Goal: Transaction & Acquisition: Download file/media

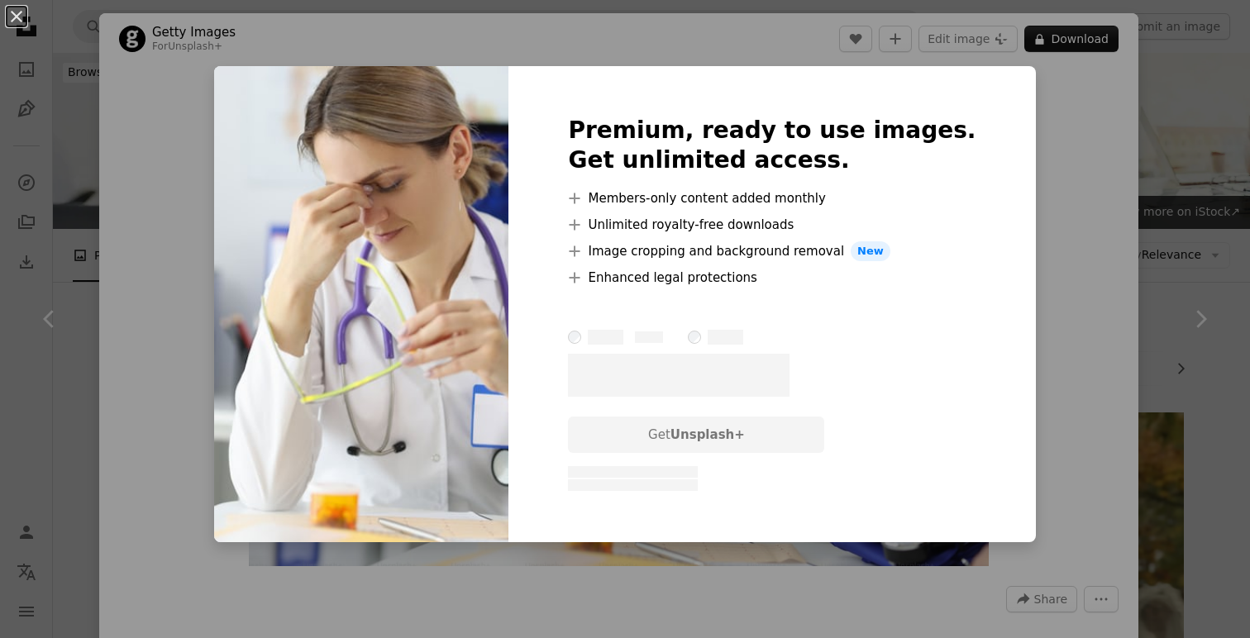
scroll to position [1162, 0]
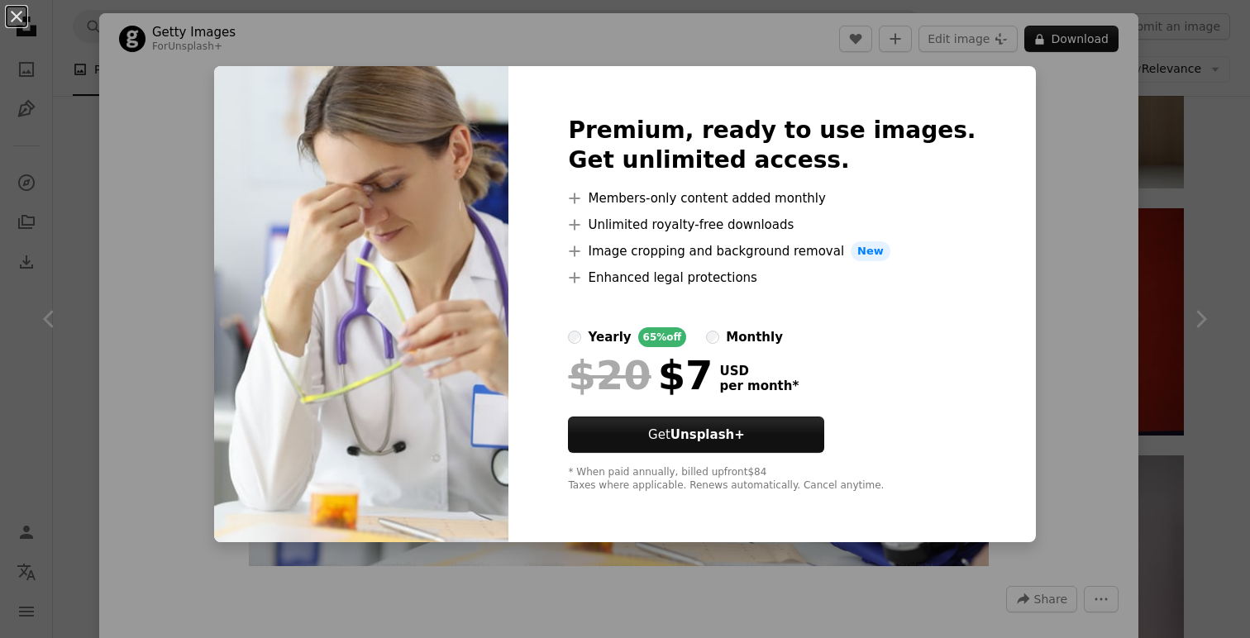
click at [1062, 517] on div "An X shape Premium, ready to use images. Get unlimited access. A plus sign Memb…" at bounding box center [625, 319] width 1250 height 638
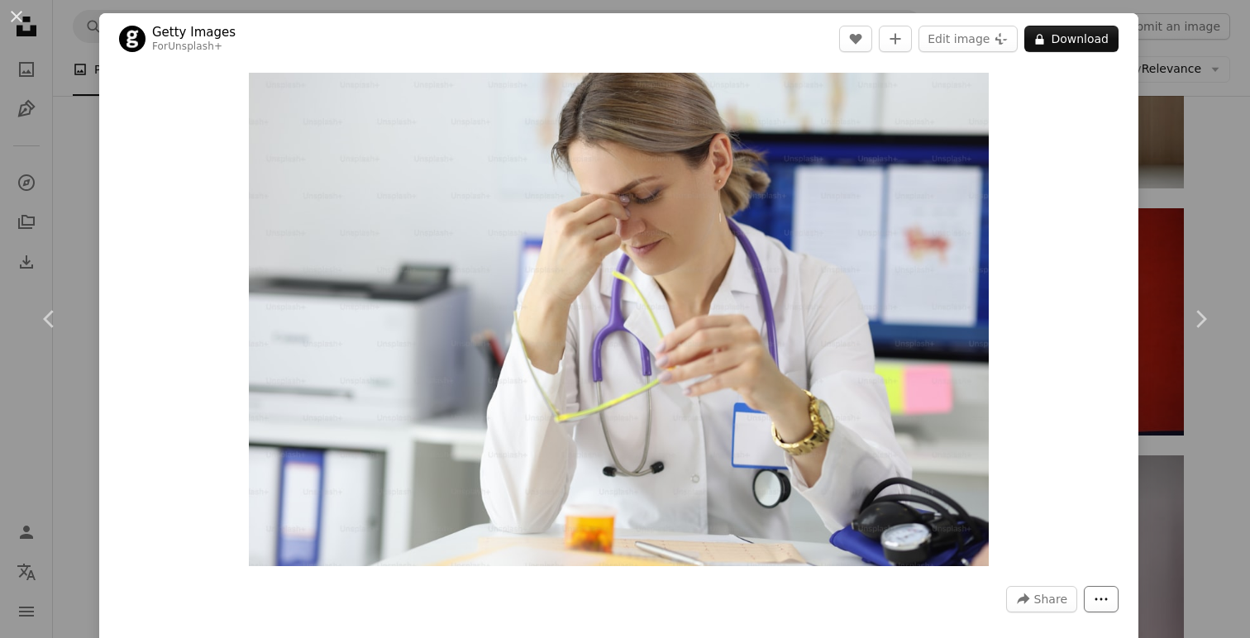
click at [1108, 600] on icon "More Actions" at bounding box center [1101, 599] width 12 height 2
click at [1092, 322] on dialog "An X shape Chevron left Chevron right Getty Images For Unsplash+ A heart A plus…" at bounding box center [625, 319] width 1250 height 638
click at [1191, 248] on link "Chevron right" at bounding box center [1200, 319] width 99 height 159
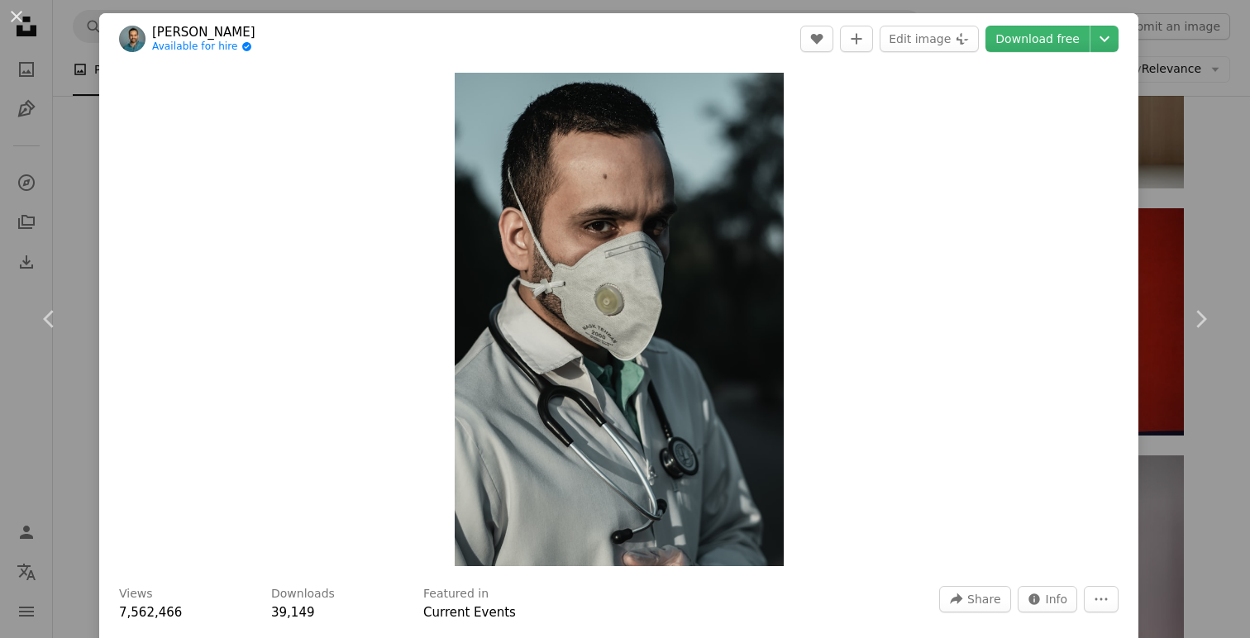
click at [1227, 239] on div "An X shape Chevron left Chevron right [PERSON_NAME] Available for hire A checkm…" at bounding box center [625, 319] width 1250 height 638
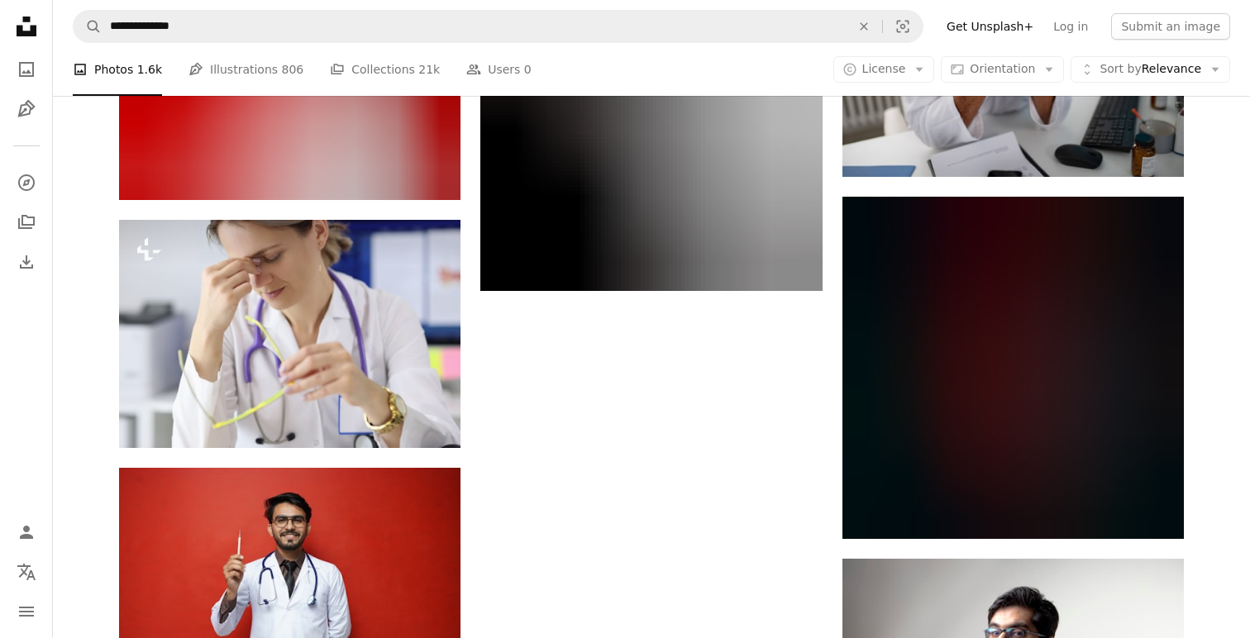
scroll to position [4475, 0]
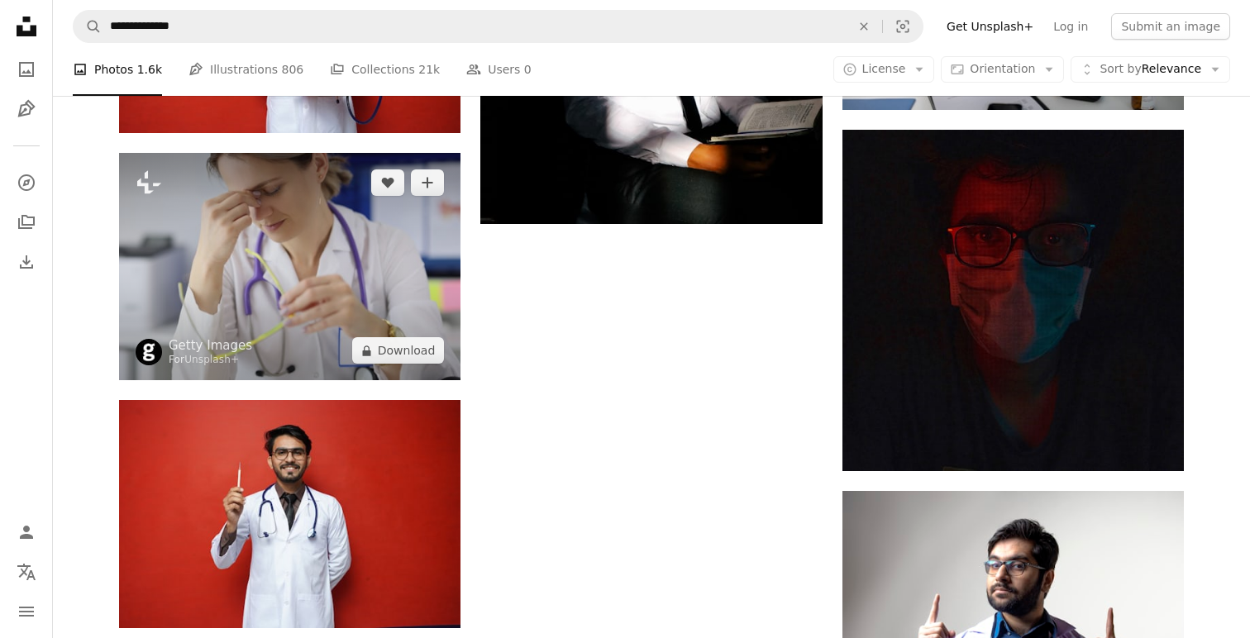
click at [372, 256] on img at bounding box center [289, 266] width 341 height 227
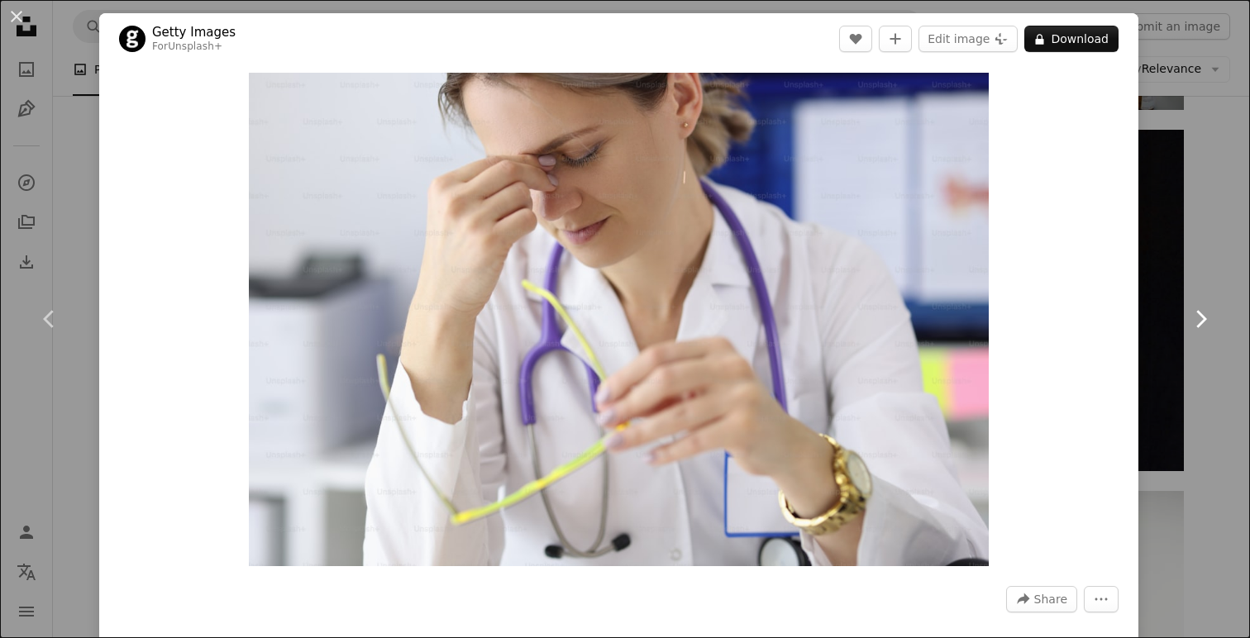
click at [1220, 322] on link "Chevron right" at bounding box center [1200, 319] width 99 height 159
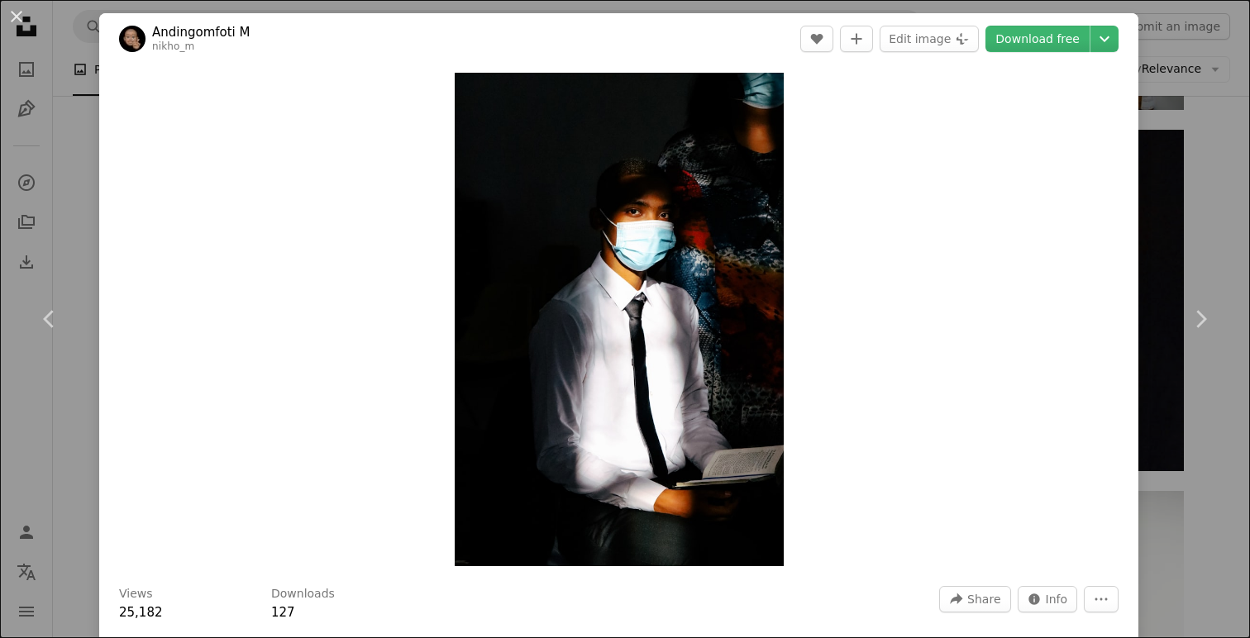
click at [1203, 232] on div "An X shape Chevron left Chevron right Andingomfoti M nikho_m A heart A plus sig…" at bounding box center [625, 319] width 1250 height 638
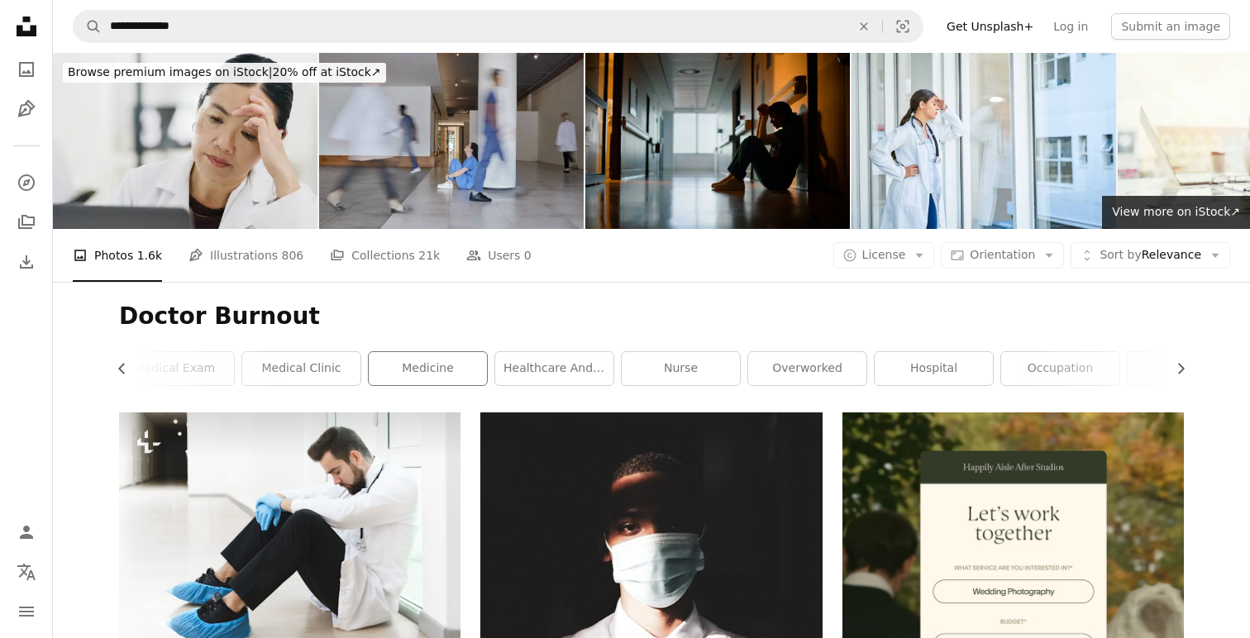
scroll to position [2, 0]
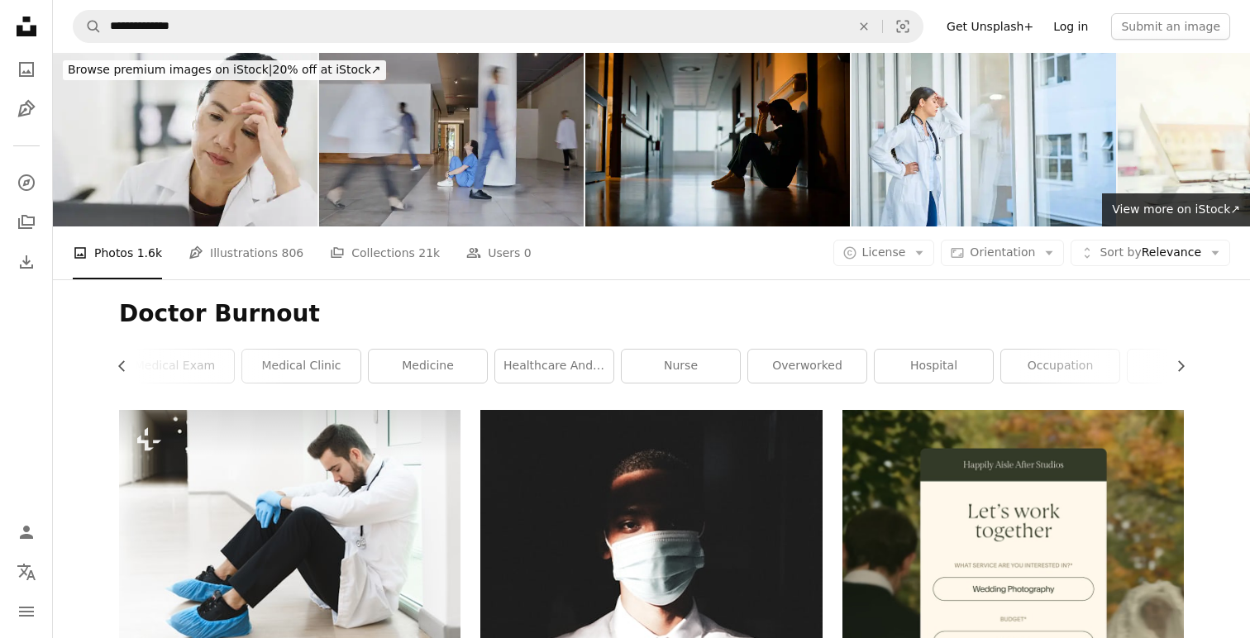
click at [1074, 29] on link "Log in" at bounding box center [1070, 26] width 55 height 26
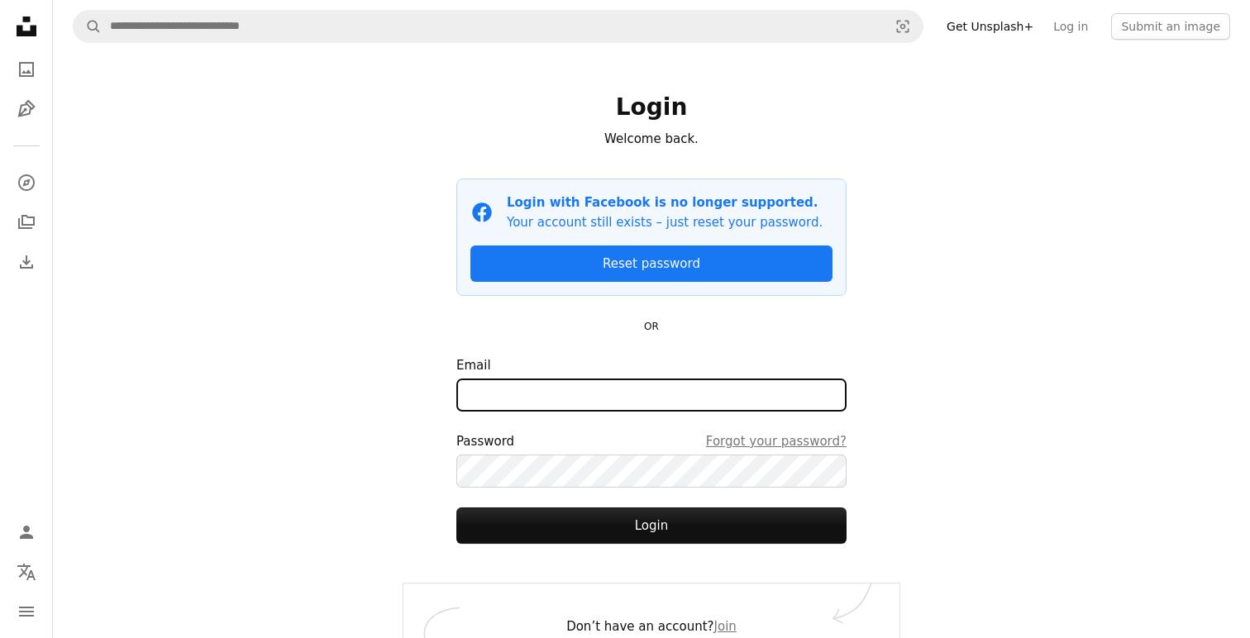
click at [601, 400] on input "Email" at bounding box center [651, 395] width 390 height 33
type input "**********"
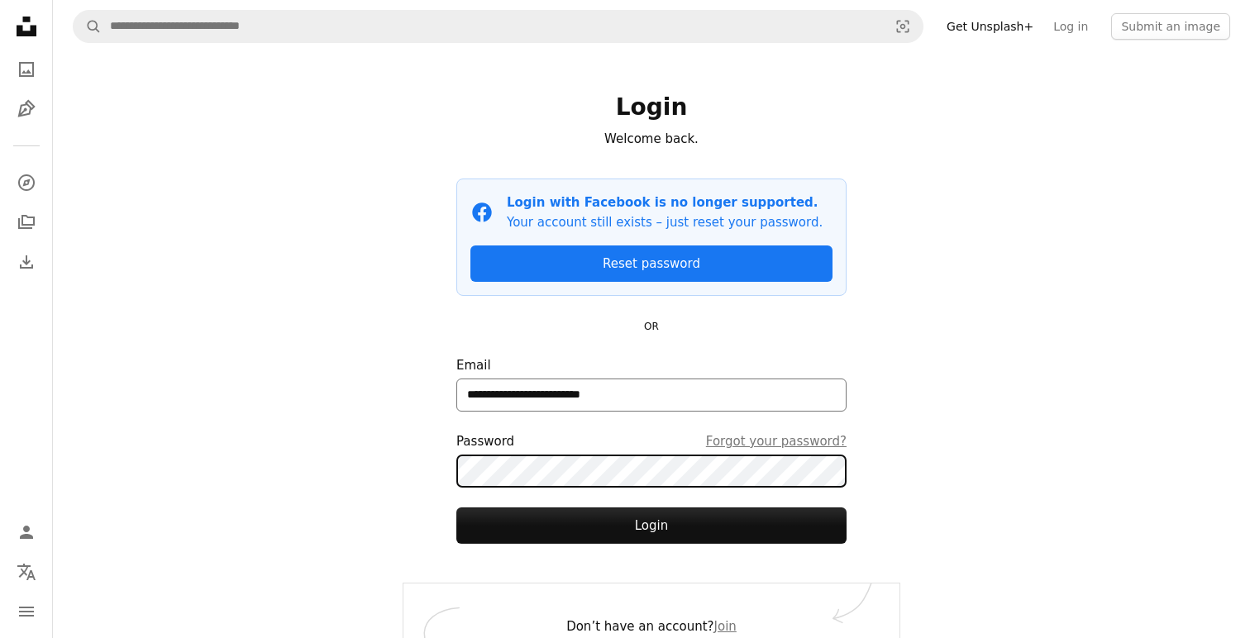
scroll to position [3, 0]
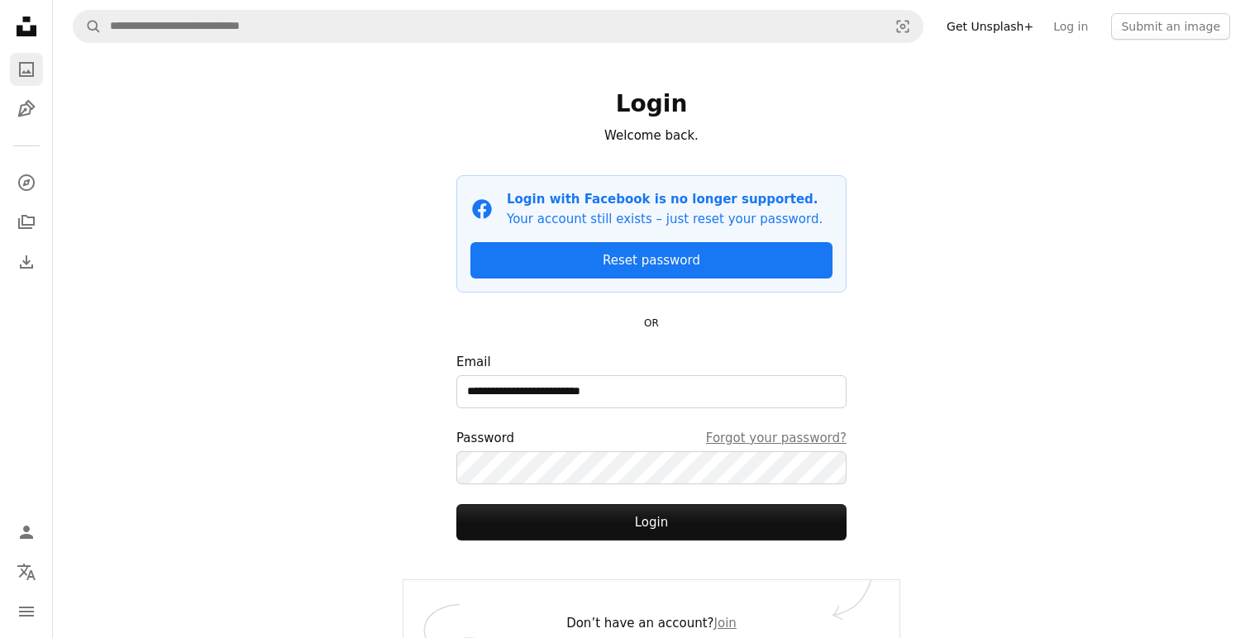
click at [37, 69] on link "A photo" at bounding box center [26, 69] width 33 height 33
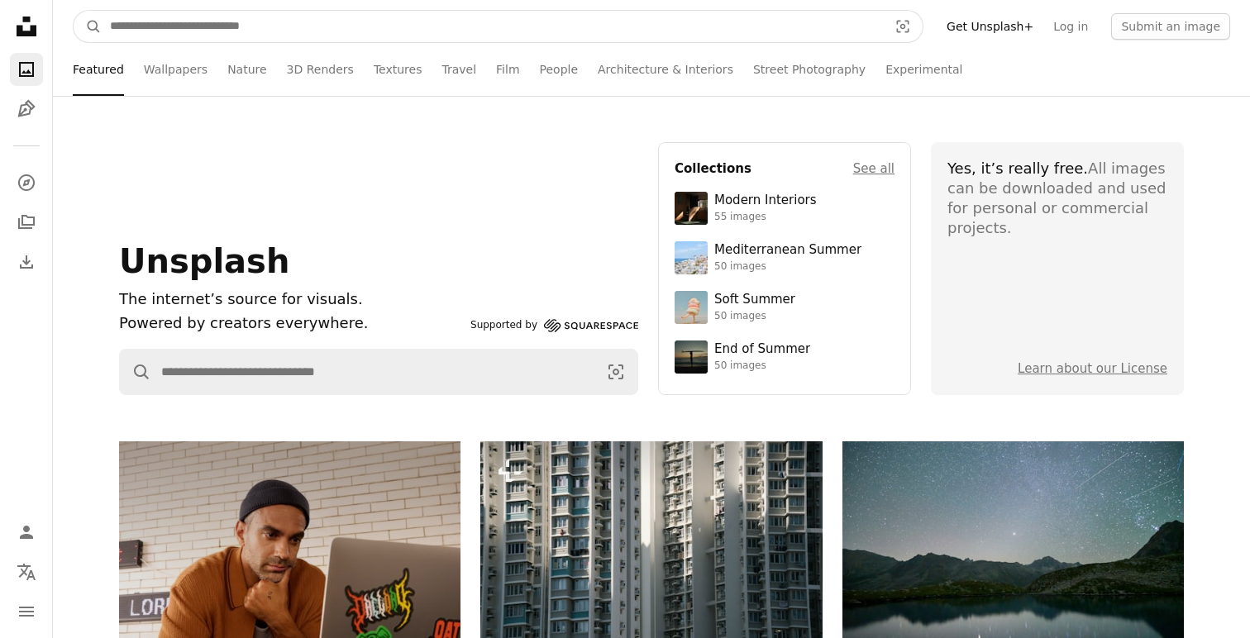
click at [419, 31] on input "Find visuals sitewide" at bounding box center [492, 26] width 781 height 31
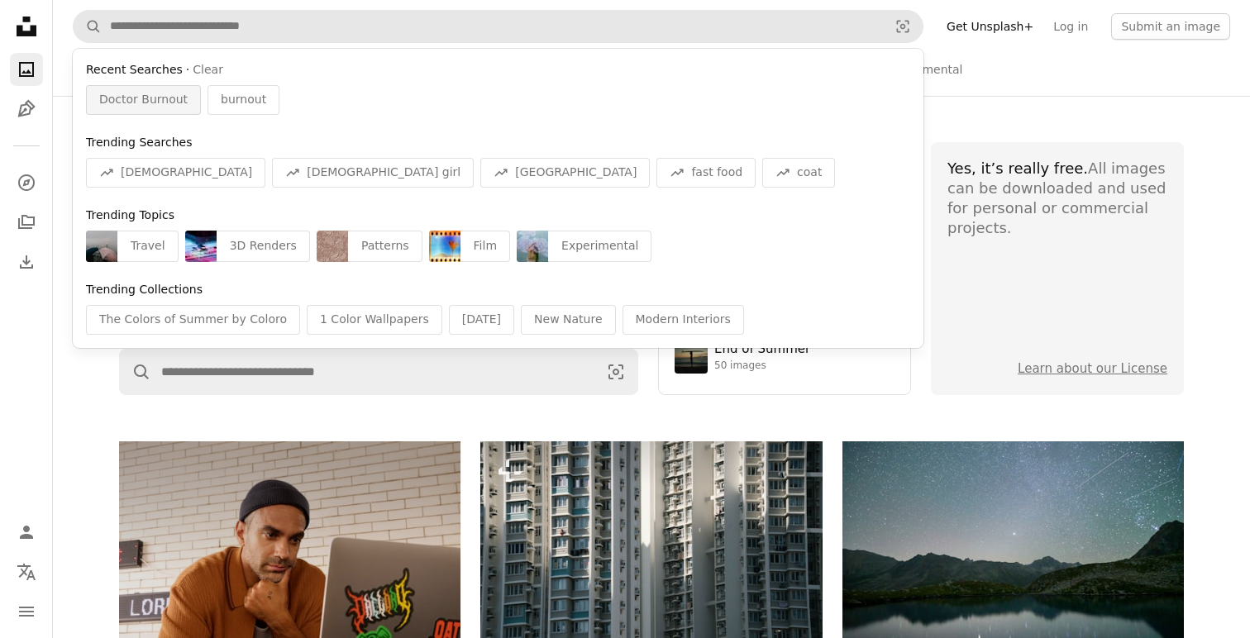
click at [167, 100] on span "Doctor Burnout" at bounding box center [143, 100] width 88 height 17
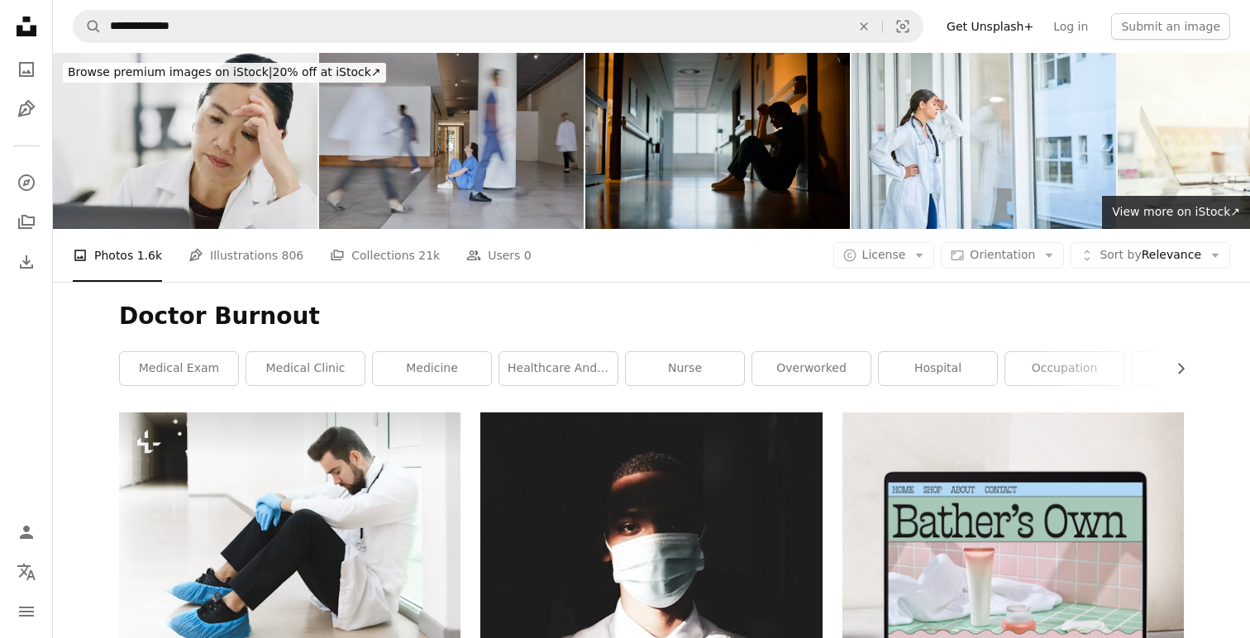
scroll to position [19, 0]
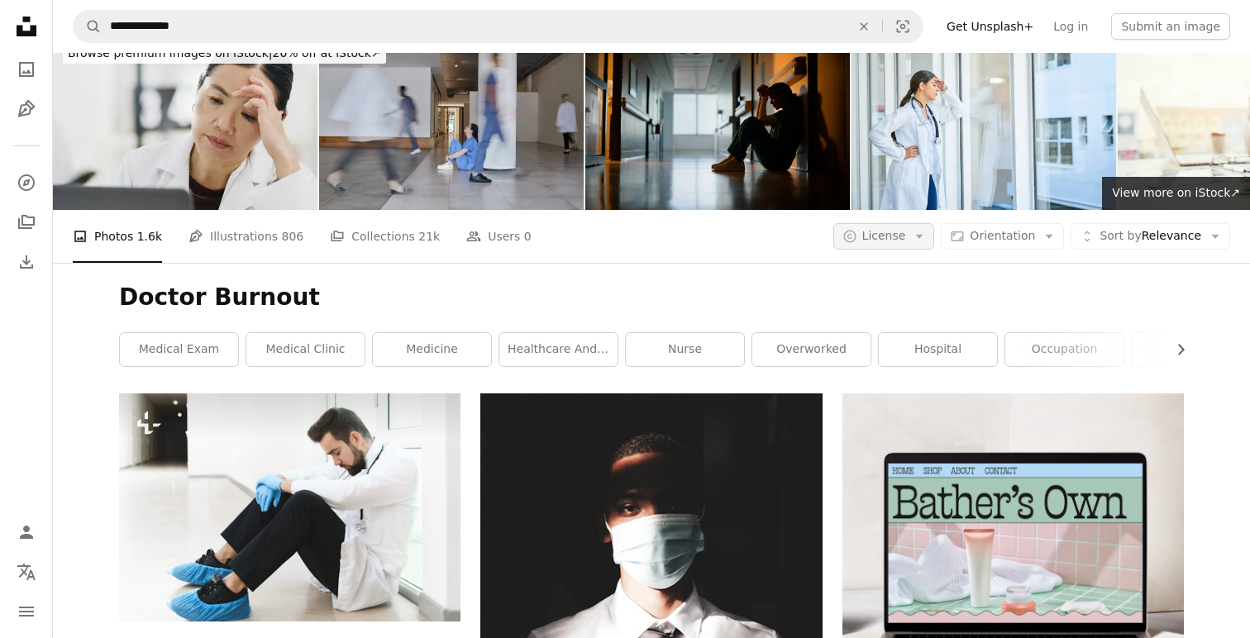
click at [894, 241] on span "License" at bounding box center [884, 235] width 44 height 13
click at [884, 370] on span "Free" at bounding box center [927, 368] width 101 height 17
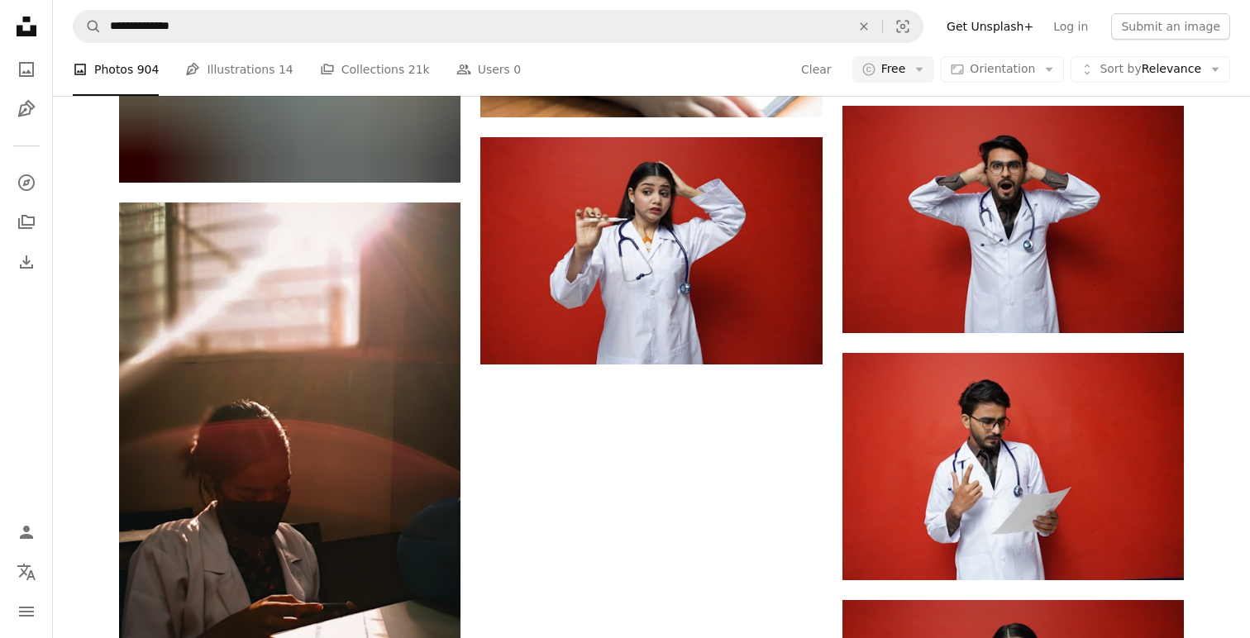
scroll to position [2109, 0]
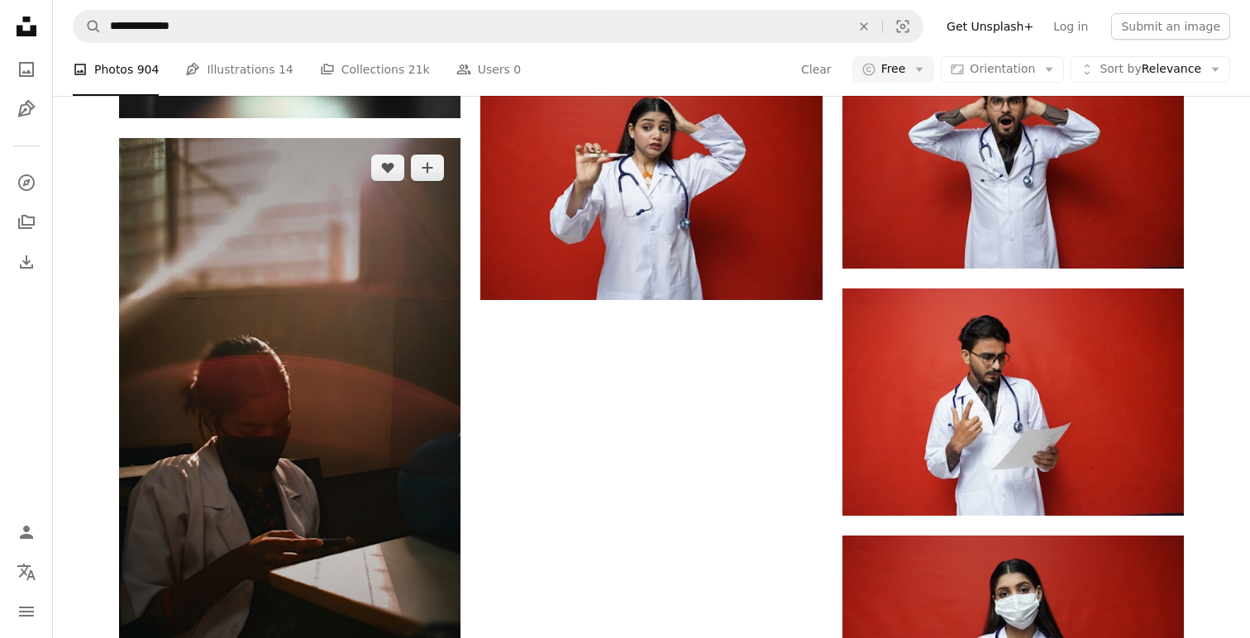
click at [386, 457] on img at bounding box center [289, 420] width 341 height 564
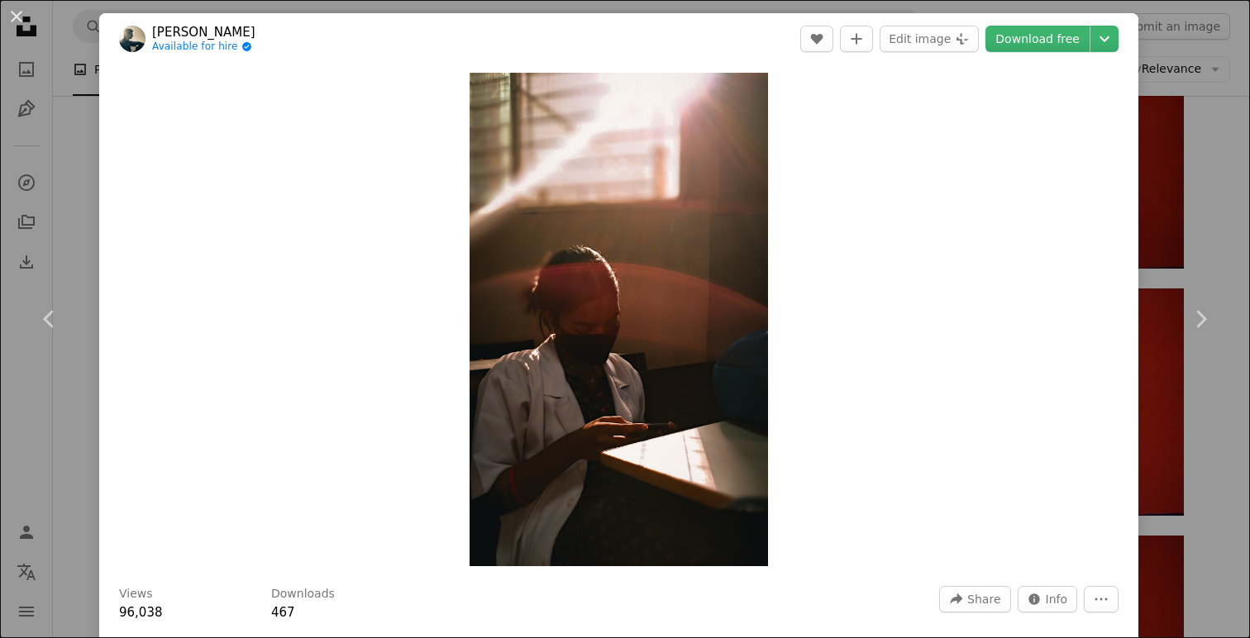
click at [1227, 167] on div "An X shape Chevron left Chevron right [PERSON_NAME] Available for hire A checkm…" at bounding box center [625, 319] width 1250 height 638
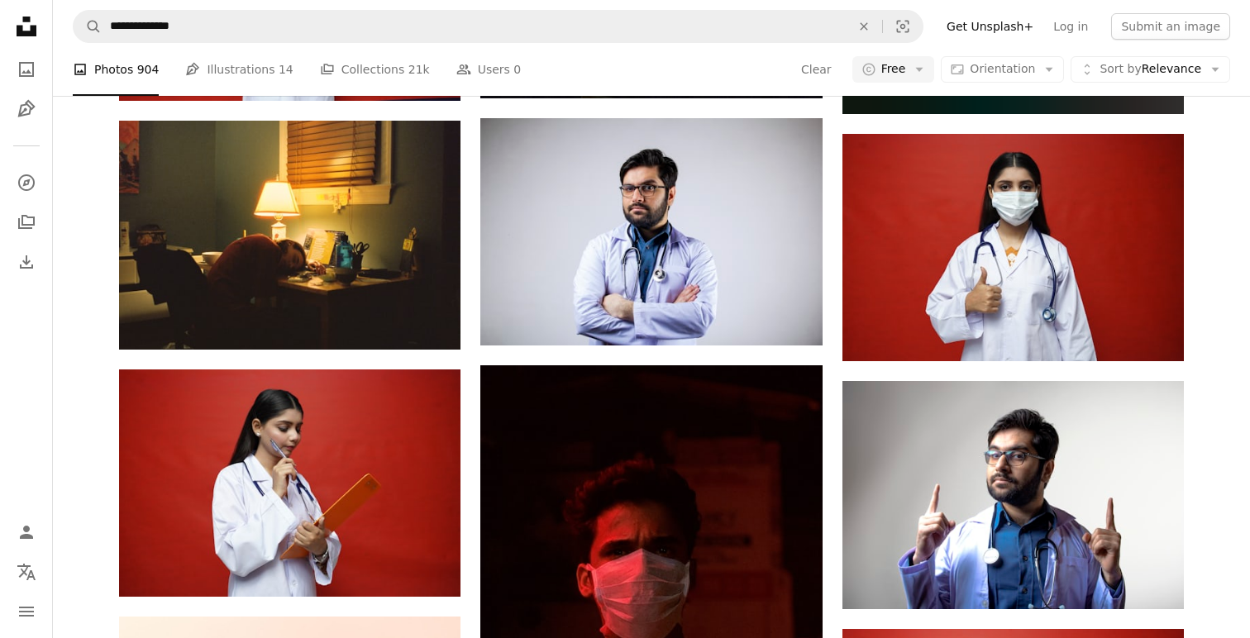
scroll to position [3269, 0]
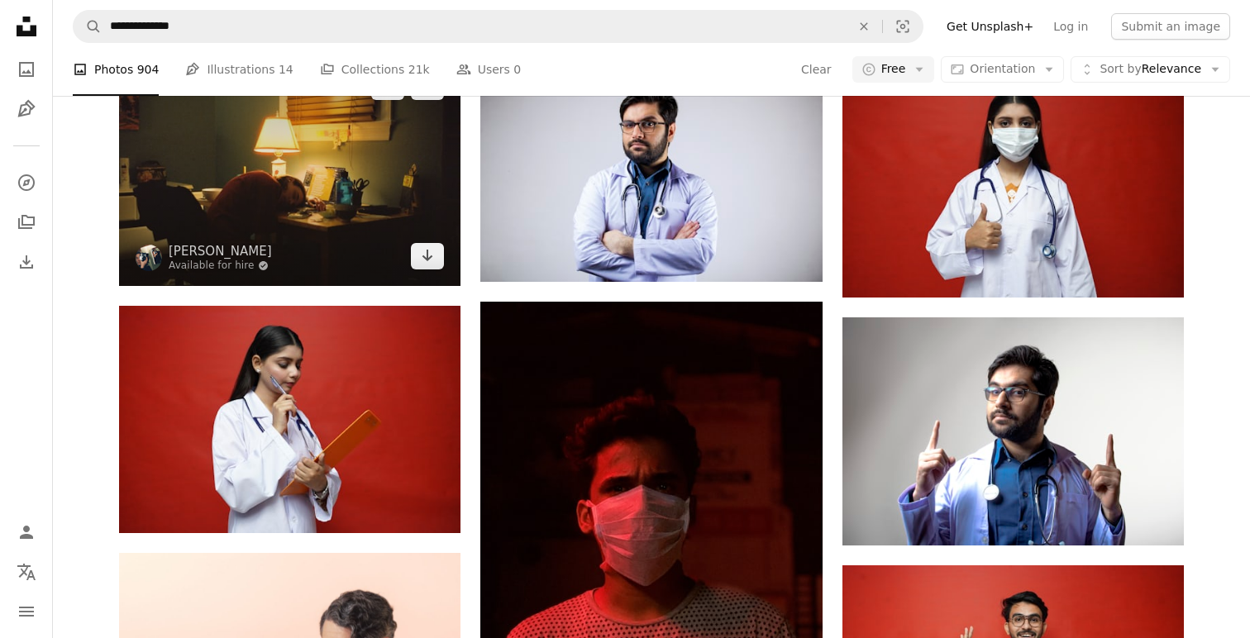
click at [313, 171] on img at bounding box center [289, 171] width 341 height 229
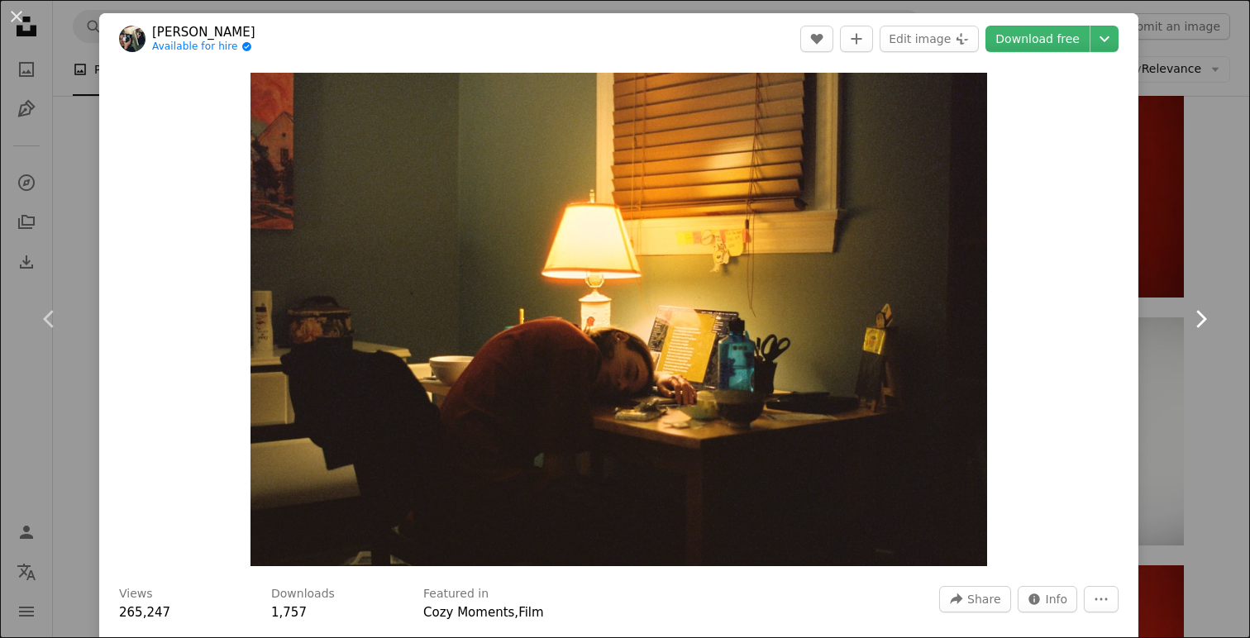
click at [1246, 299] on link "Chevron right" at bounding box center [1200, 319] width 99 height 159
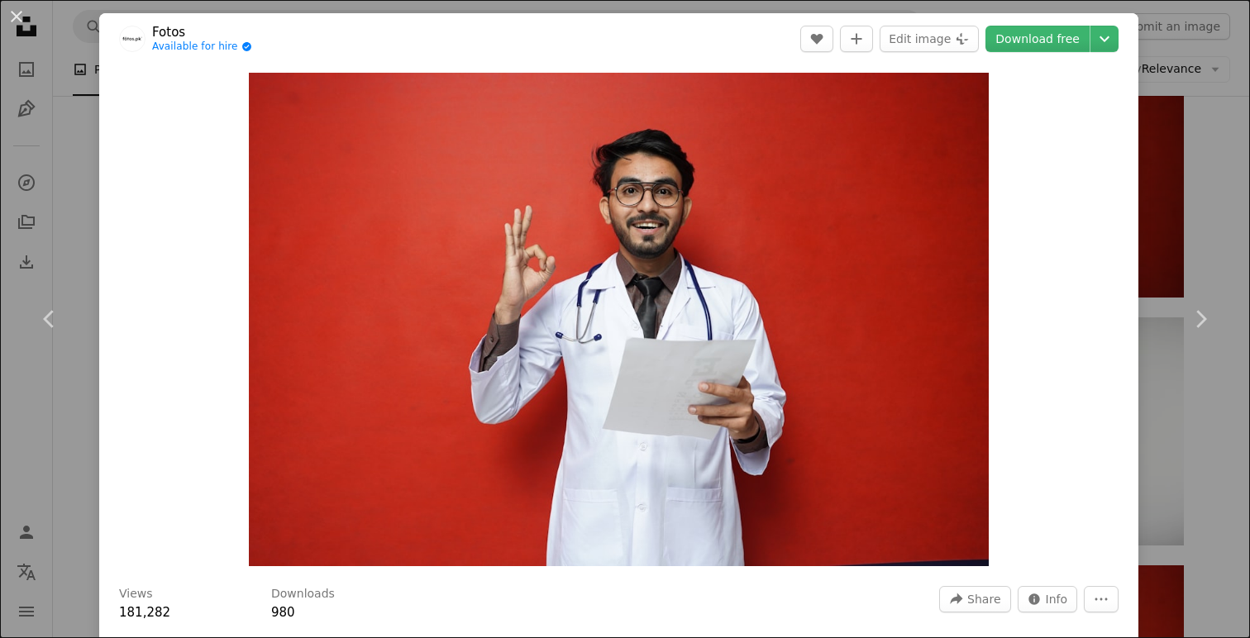
click at [1185, 537] on div "An X shape Chevron left Chevron right Fotos Available for hire A checkmark insi…" at bounding box center [625, 319] width 1250 height 638
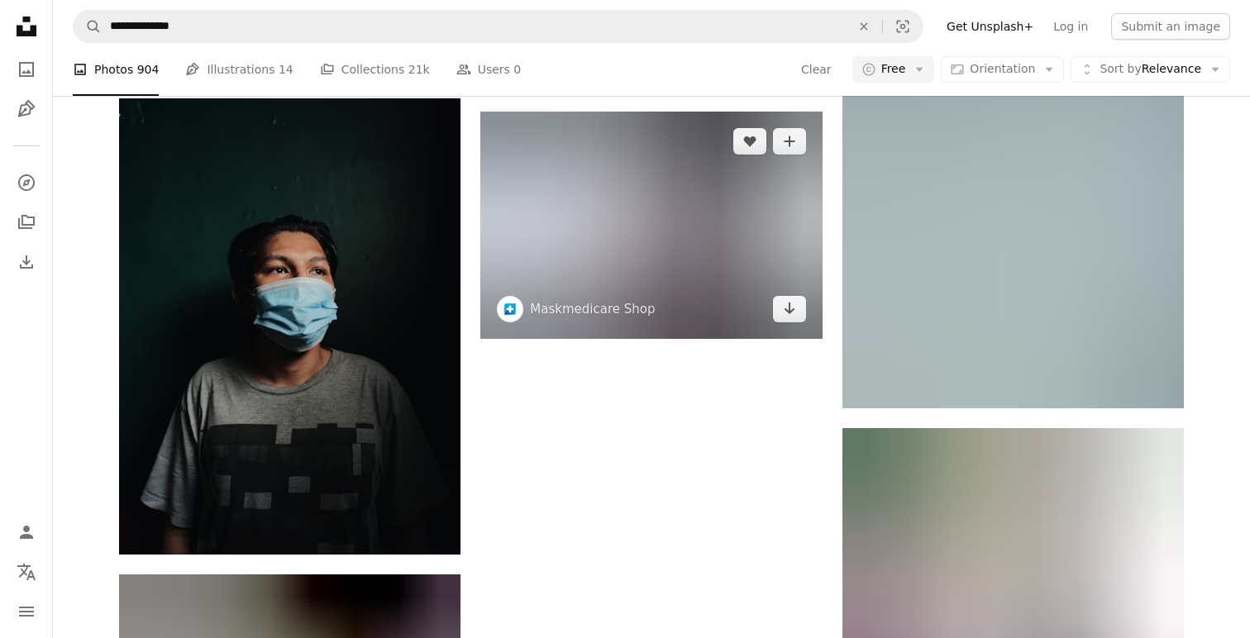
scroll to position [4279, 0]
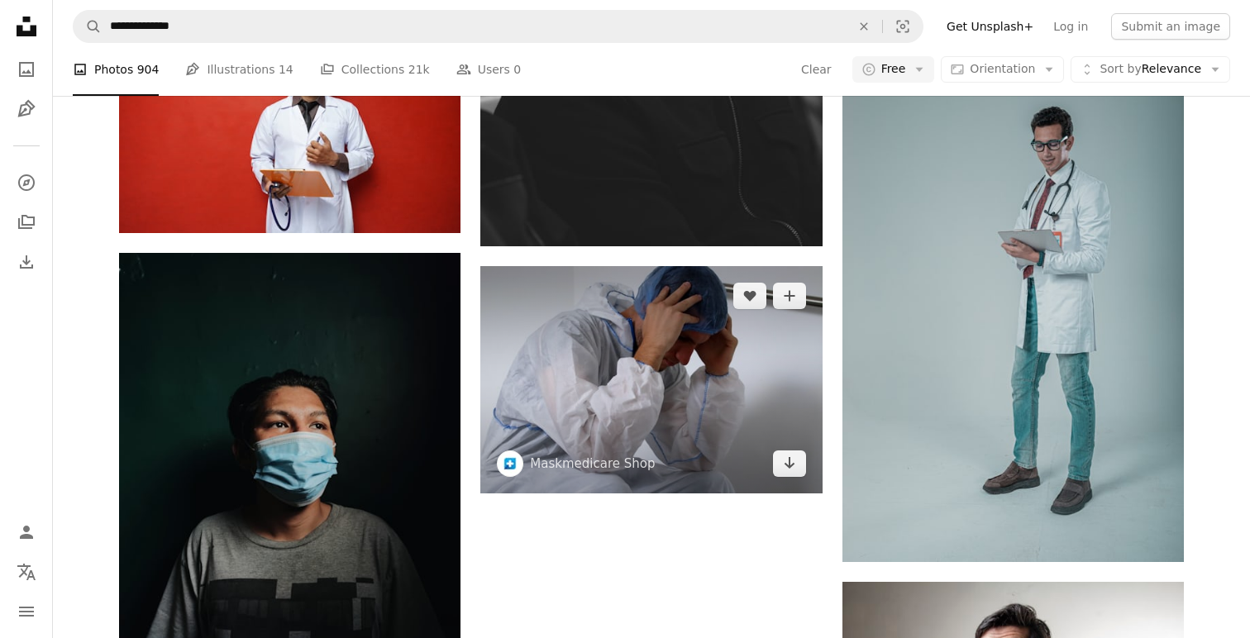
click at [698, 360] on img at bounding box center [650, 379] width 341 height 227
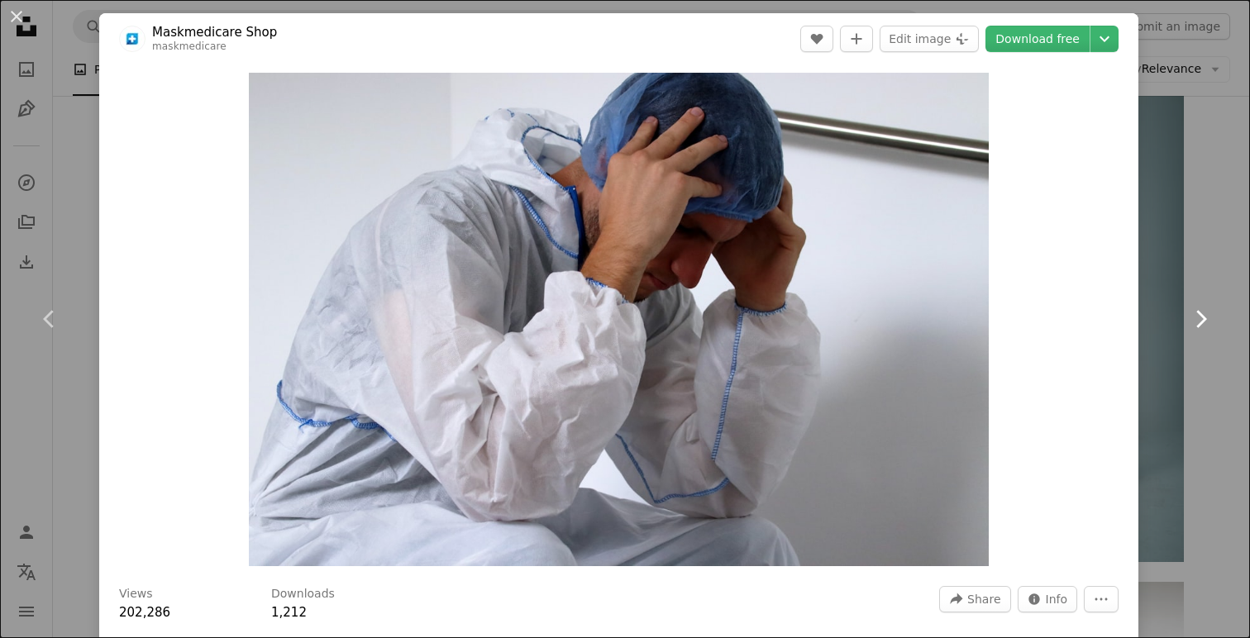
click at [1193, 255] on link "Chevron right" at bounding box center [1200, 319] width 99 height 159
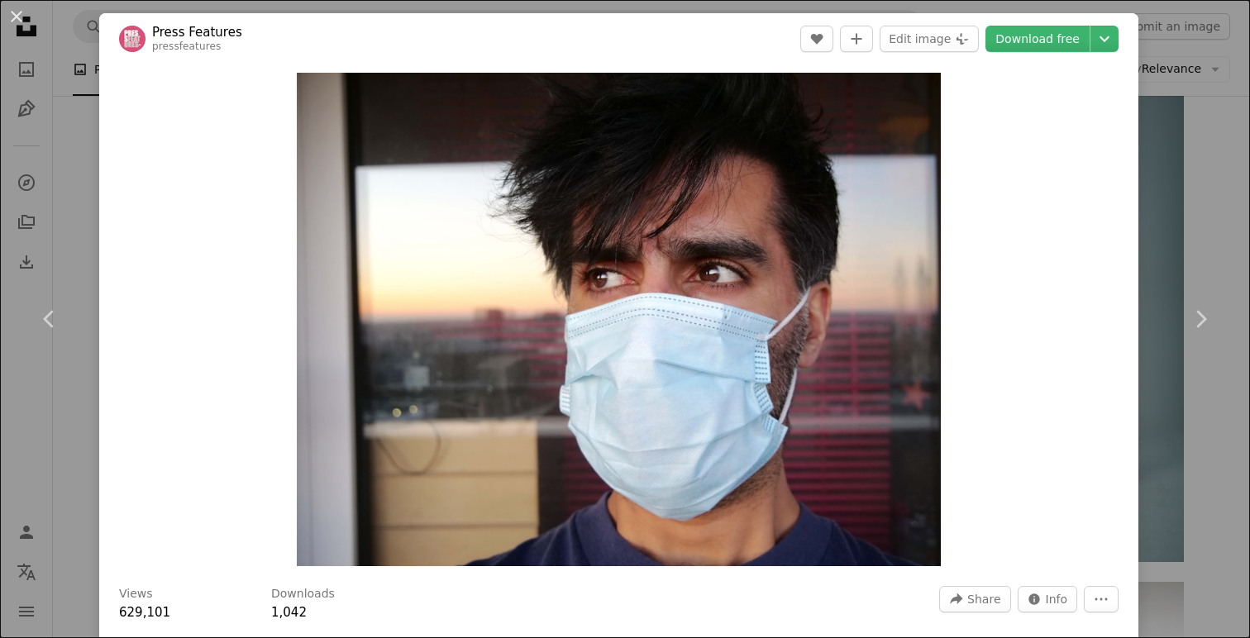
click at [1183, 153] on div "An X shape Chevron left Chevron right Press Features pressfeatures A heart A pl…" at bounding box center [625, 319] width 1250 height 638
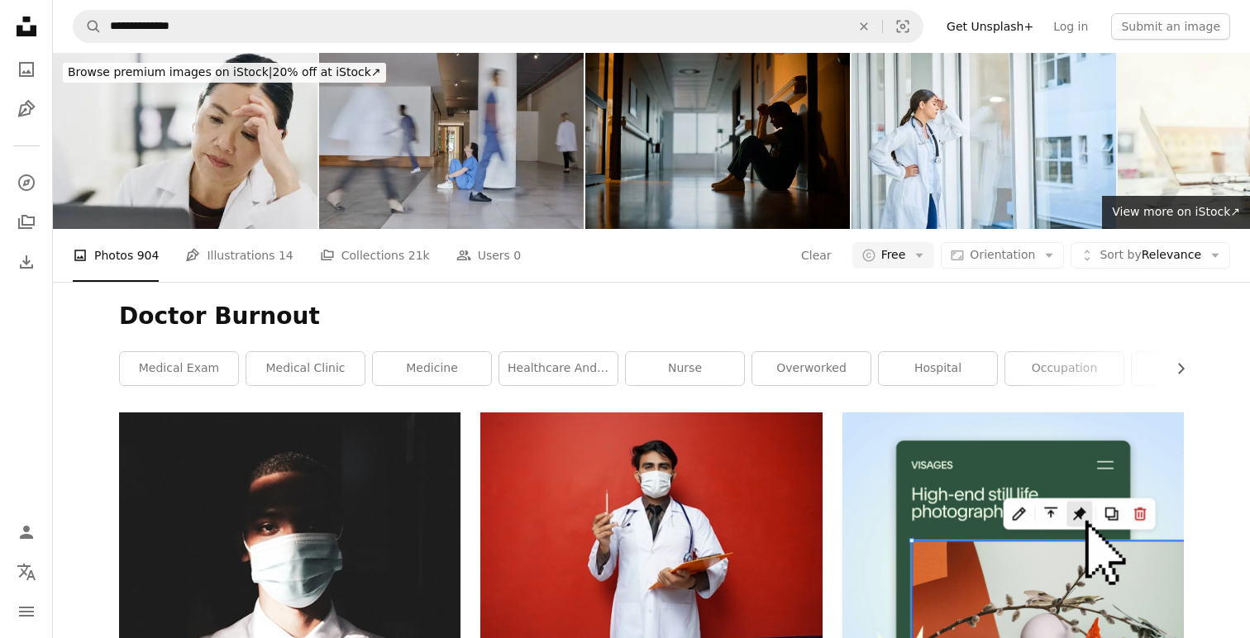
click at [768, 143] on img at bounding box center [717, 141] width 264 height 176
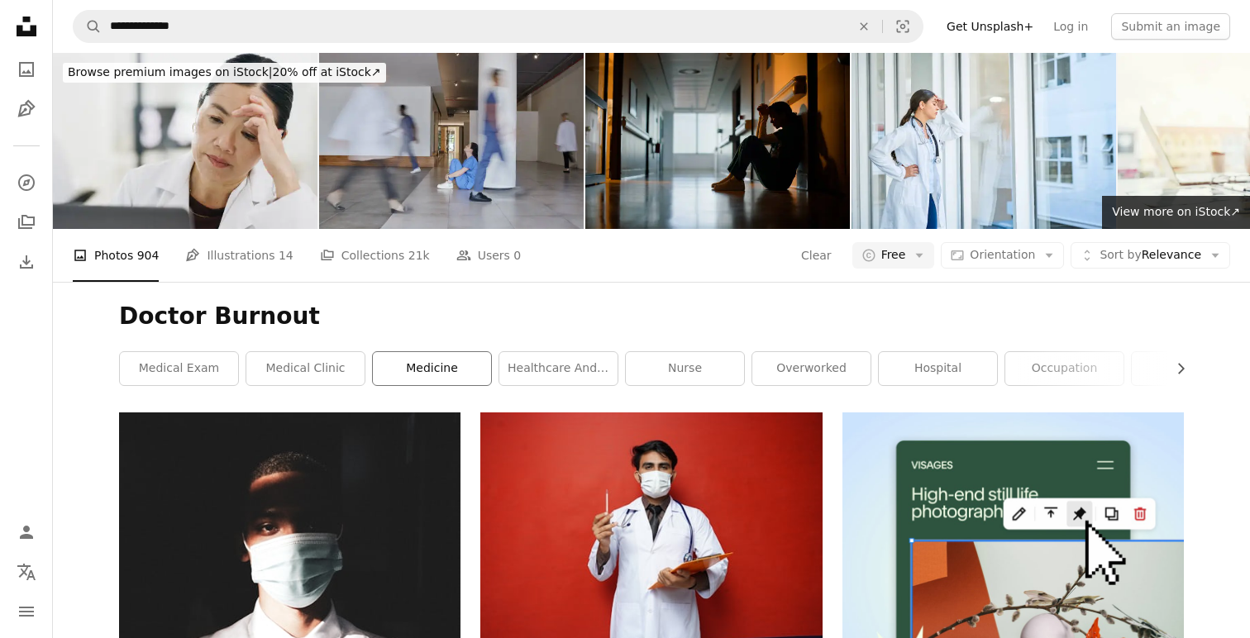
click at [425, 369] on link "medicine" at bounding box center [432, 368] width 118 height 33
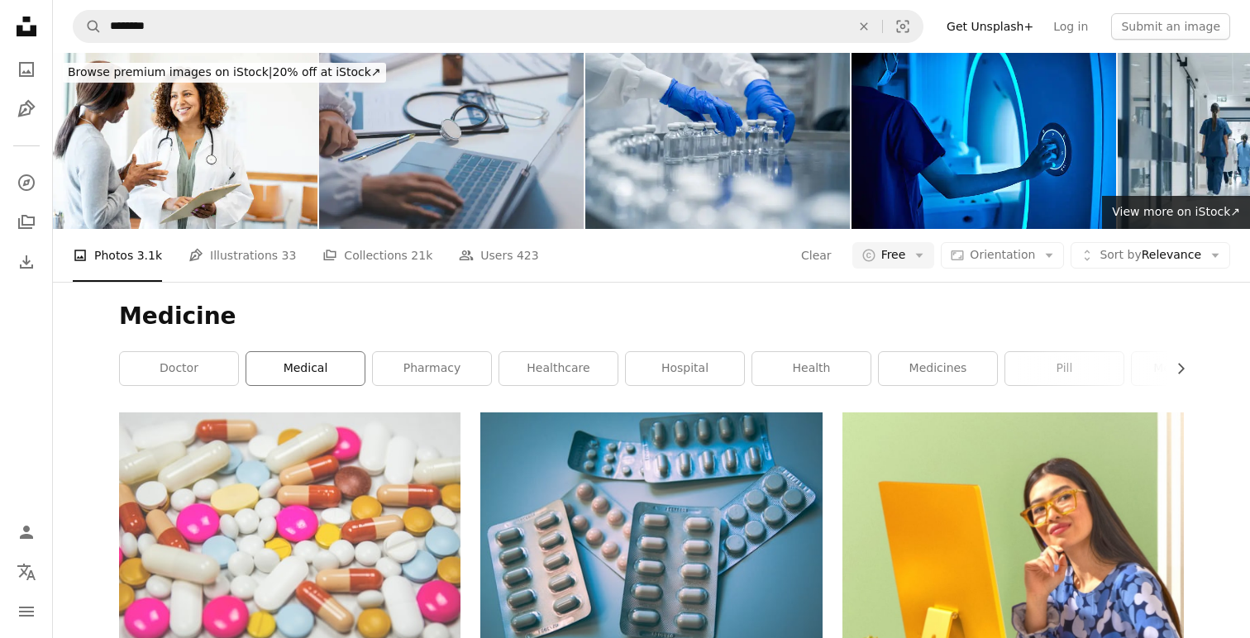
click at [341, 370] on link "medical" at bounding box center [305, 368] width 118 height 33
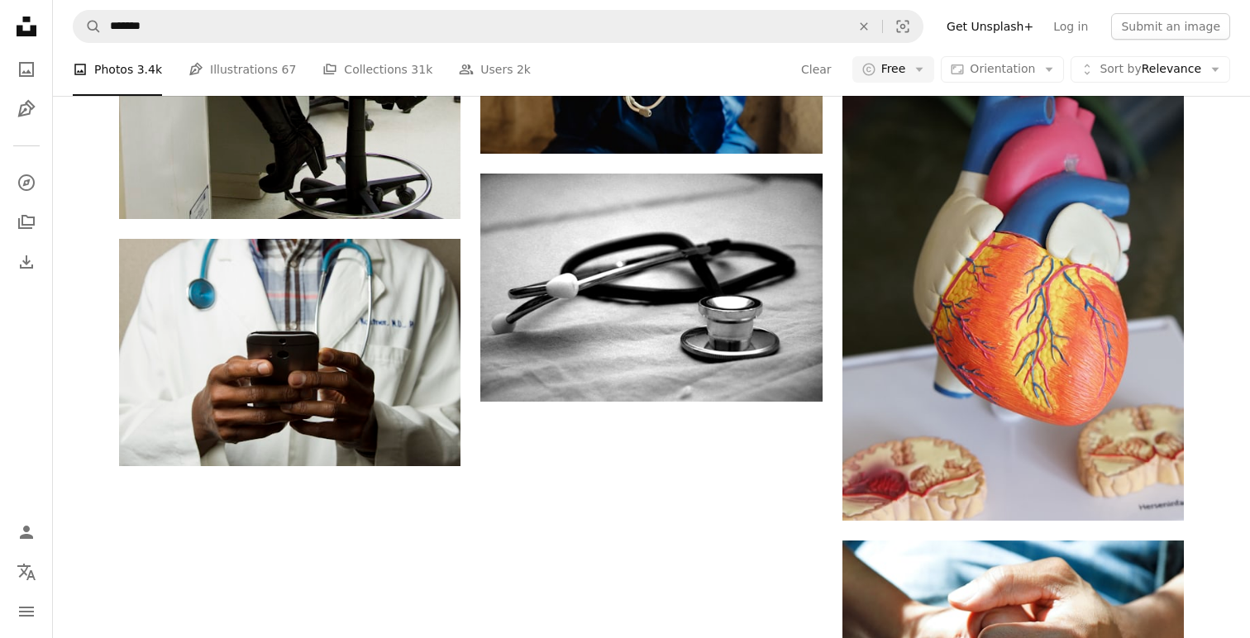
scroll to position [2140, 0]
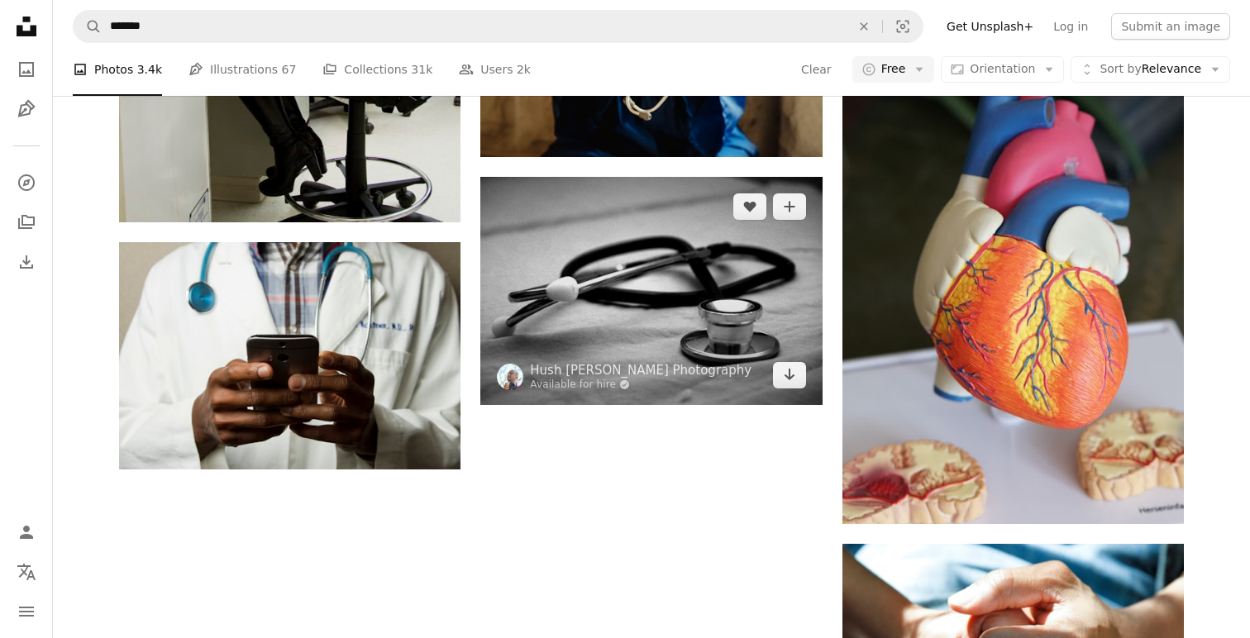
click at [749, 274] on img at bounding box center [650, 290] width 341 height 227
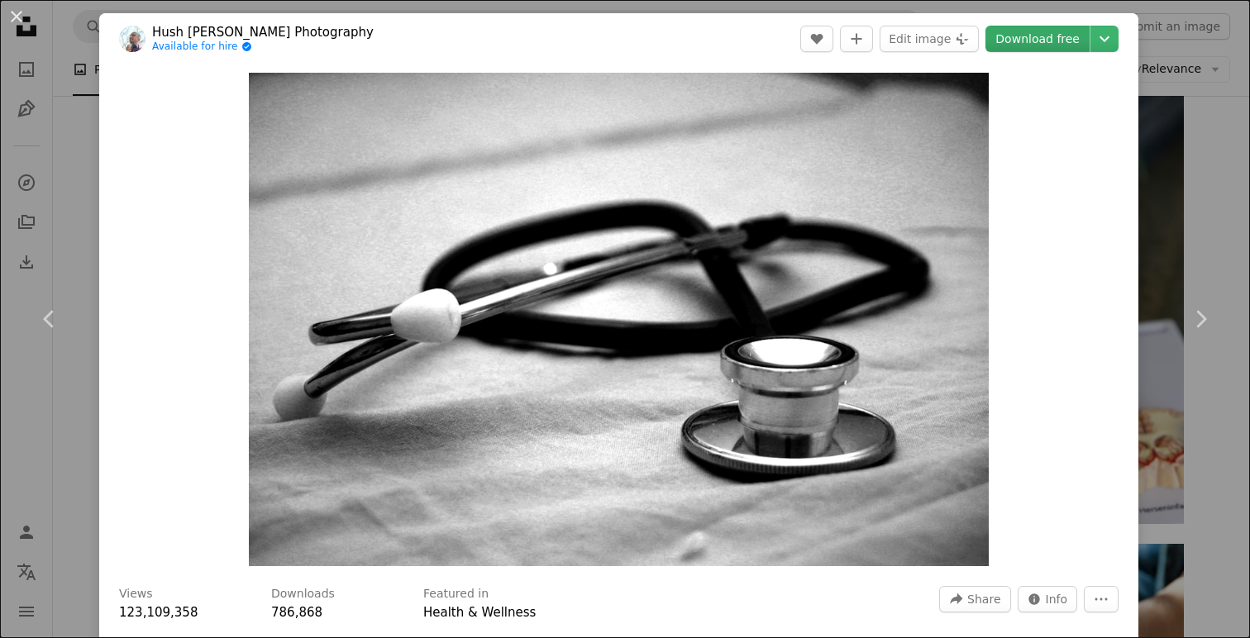
click at [1070, 39] on link "Download free" at bounding box center [1037, 39] width 104 height 26
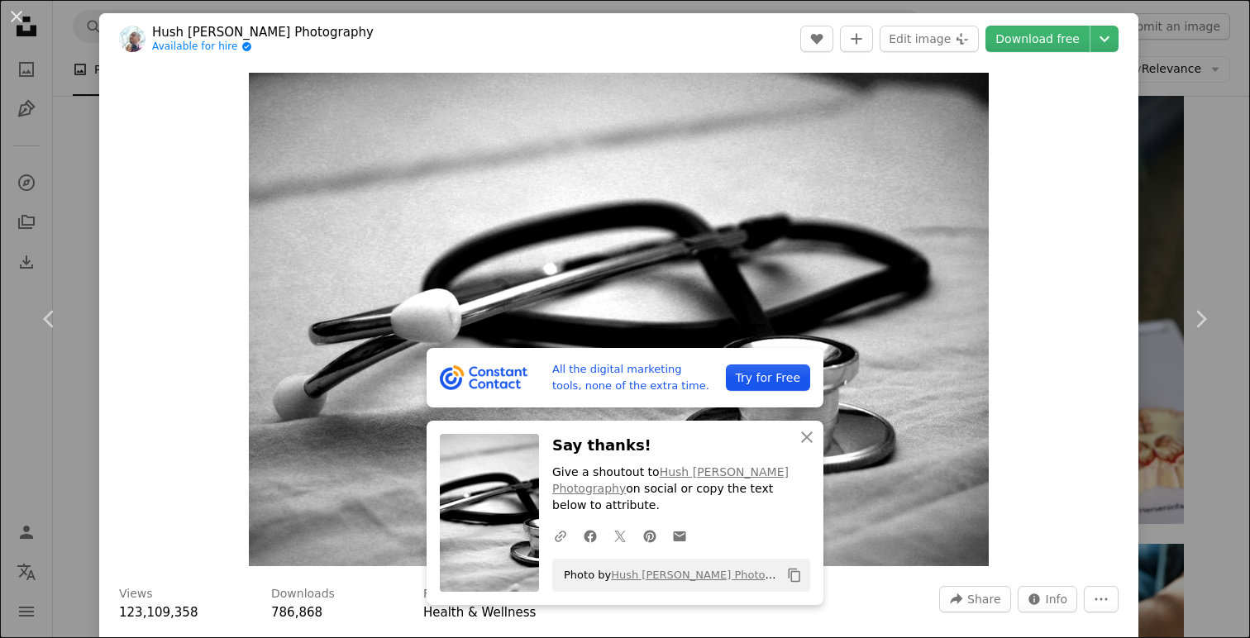
click at [1203, 202] on div "An X shape Chevron left Chevron right All the digital marketing tools, none of …" at bounding box center [625, 319] width 1250 height 638
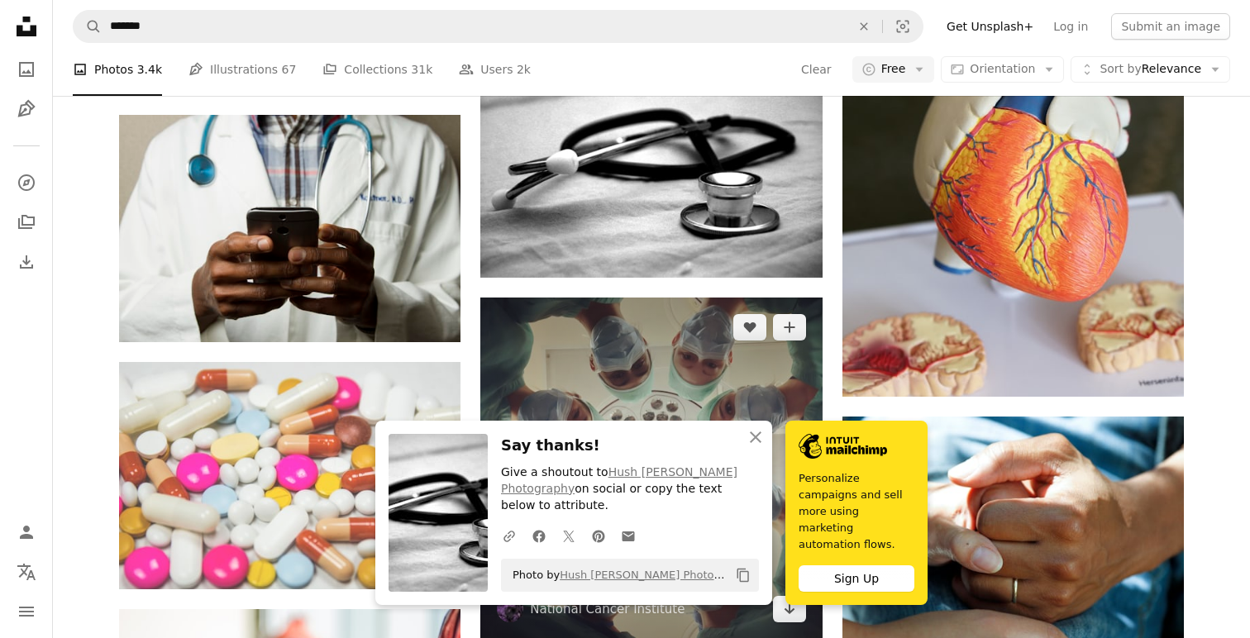
scroll to position [2405, 0]
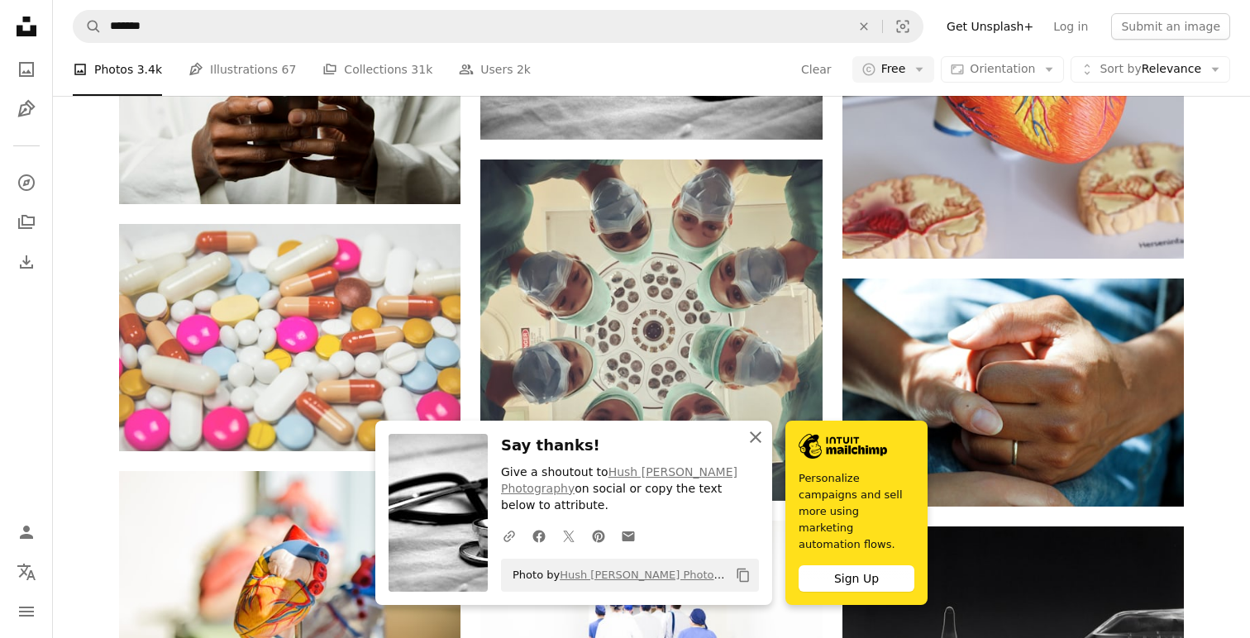
click at [751, 439] on icon "An X shape" at bounding box center [756, 437] width 20 height 20
